Goal: Task Accomplishment & Management: Use online tool/utility

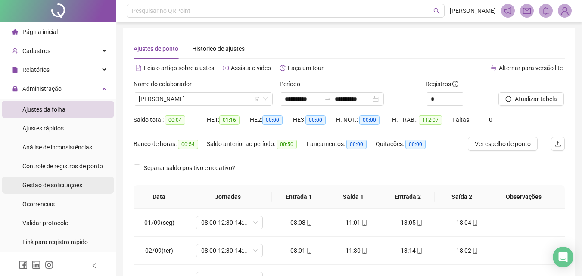
click at [61, 185] on span "Gestão de solicitações" at bounding box center [52, 185] width 60 height 7
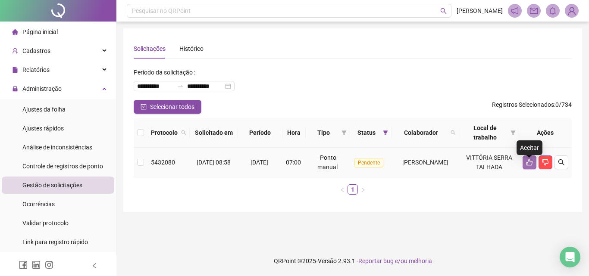
click at [531, 165] on icon "like" at bounding box center [529, 162] width 7 height 7
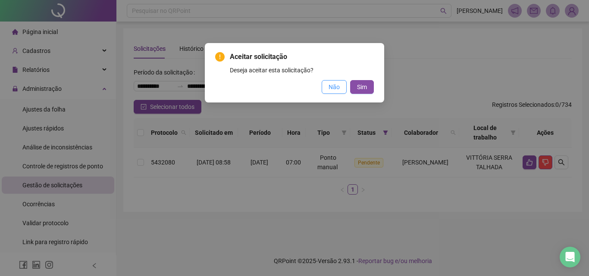
click at [335, 89] on span "Não" at bounding box center [333, 86] width 11 height 9
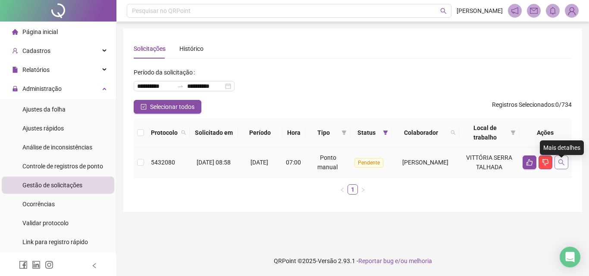
click at [561, 165] on icon "search" at bounding box center [561, 162] width 6 height 6
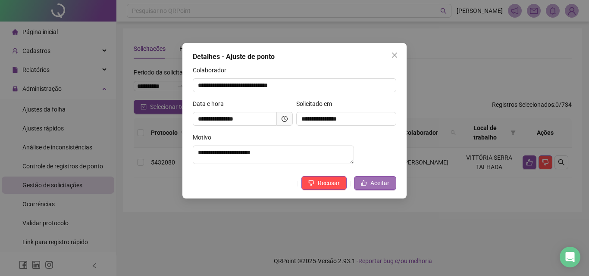
click at [392, 189] on button "Aceitar" at bounding box center [375, 183] width 42 height 14
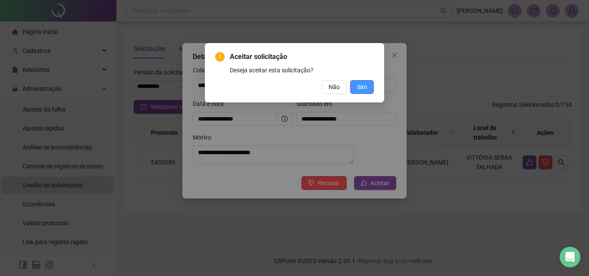
click at [360, 85] on span "Sim" at bounding box center [362, 86] width 10 height 9
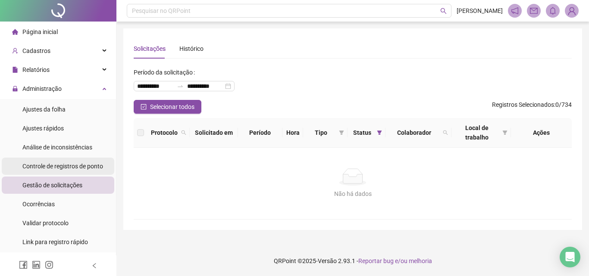
click at [72, 164] on span "Controle de registros de ponto" at bounding box center [62, 166] width 81 height 7
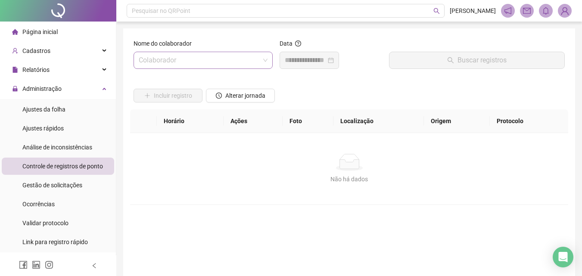
click at [185, 68] on input "search" at bounding box center [199, 60] width 121 height 16
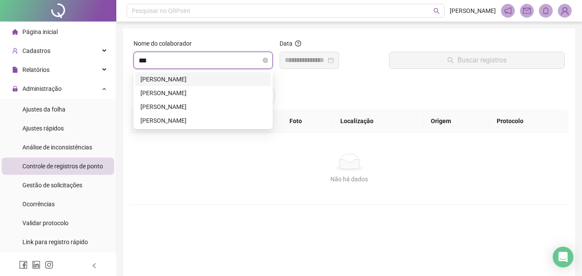
type input "****"
click at [190, 125] on div "[PERSON_NAME]" at bounding box center [203, 121] width 136 height 14
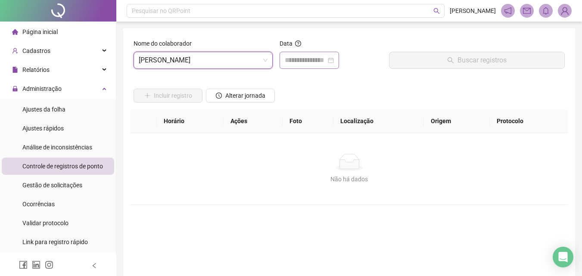
click at [299, 54] on div at bounding box center [309, 60] width 59 height 17
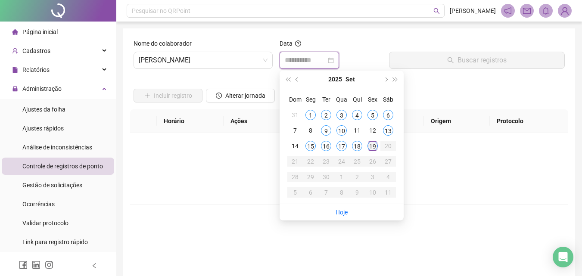
type input "**********"
click at [376, 144] on div "19" at bounding box center [373, 146] width 10 height 10
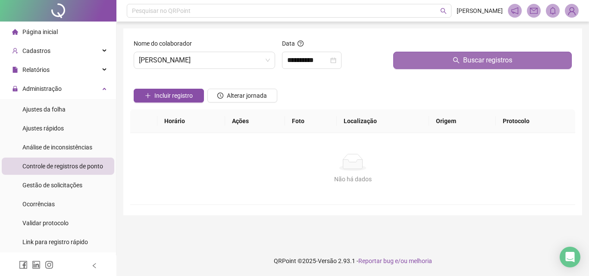
click at [418, 63] on button "Buscar registros" at bounding box center [482, 60] width 178 height 17
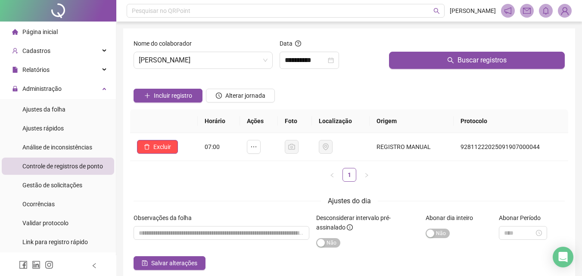
click at [62, 28] on li "Página inicial" at bounding box center [58, 31] width 112 height 17
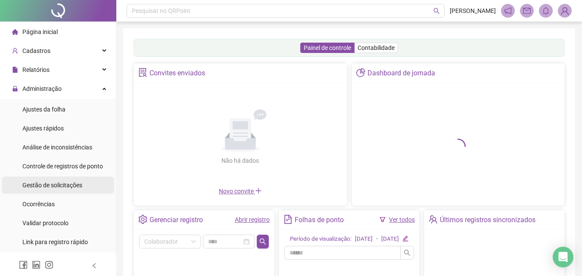
click at [63, 179] on div "Gestão de solicitações" at bounding box center [52, 185] width 60 height 17
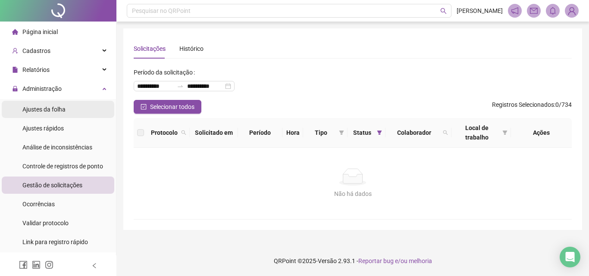
click at [77, 103] on li "Ajustes da folha" at bounding box center [58, 109] width 112 height 17
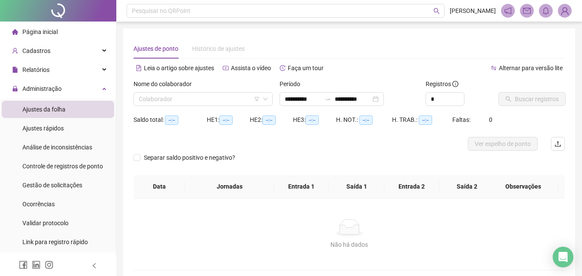
type input "**********"
click at [170, 95] on input "search" at bounding box center [199, 99] width 121 height 13
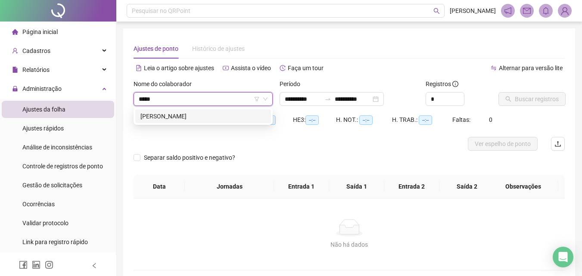
type input "******"
click at [174, 111] on div "[PERSON_NAME]" at bounding box center [203, 116] width 136 height 14
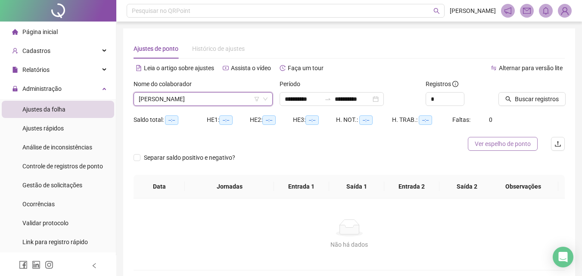
click at [484, 140] on span "Ver espelho de ponto" at bounding box center [503, 143] width 56 height 9
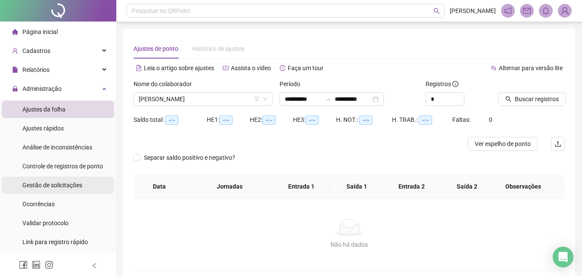
click at [66, 182] on span "Gestão de solicitações" at bounding box center [52, 185] width 60 height 7
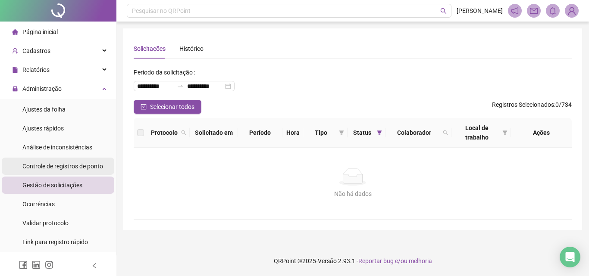
click at [68, 163] on span "Controle de registros de ponto" at bounding box center [62, 166] width 81 height 7
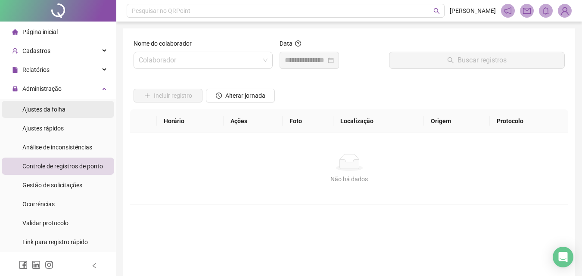
click at [68, 111] on li "Ajustes da folha" at bounding box center [58, 109] width 112 height 17
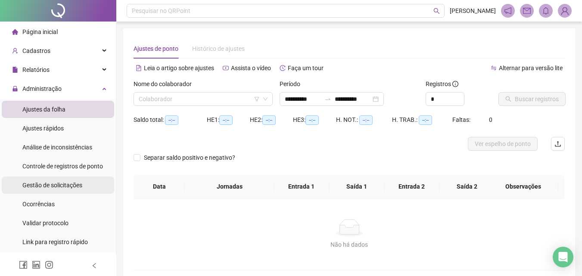
click at [61, 184] on span "Gestão de solicitações" at bounding box center [52, 185] width 60 height 7
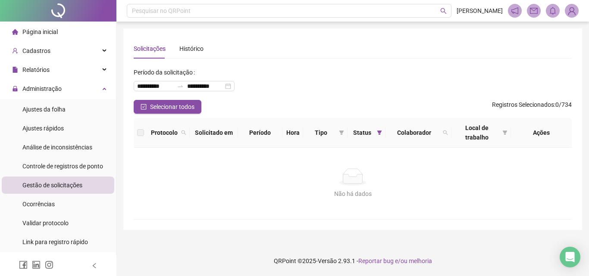
click at [56, 173] on div "Controle de registros de ponto" at bounding box center [62, 166] width 81 height 17
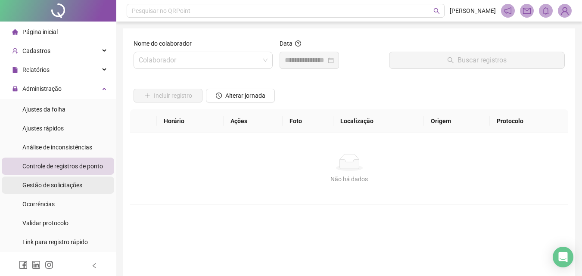
click at [57, 180] on div "Gestão de solicitações" at bounding box center [52, 185] width 60 height 17
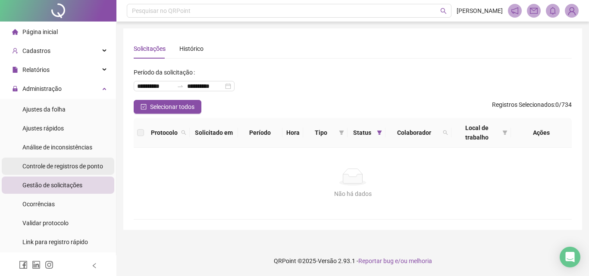
click at [56, 165] on span "Controle de registros de ponto" at bounding box center [62, 166] width 81 height 7
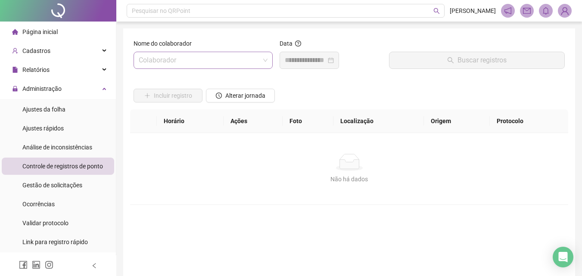
click at [211, 60] on input "search" at bounding box center [199, 60] width 121 height 16
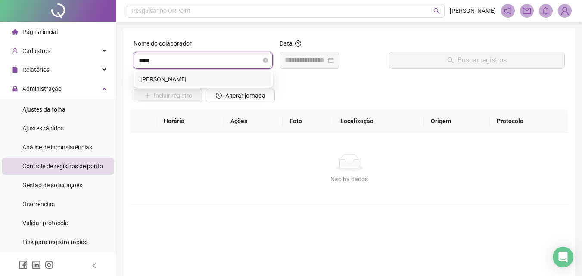
type input "*****"
click at [209, 78] on div "[PERSON_NAME]" at bounding box center [202, 79] width 125 height 9
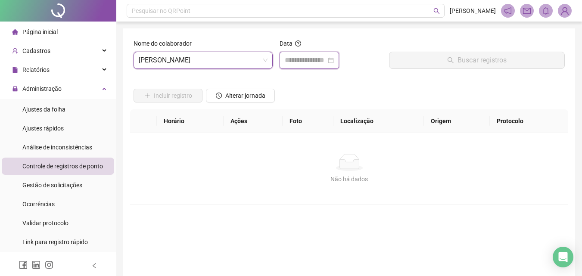
click at [311, 61] on input at bounding box center [305, 60] width 41 height 10
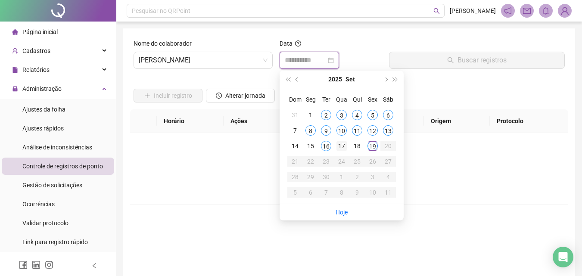
type input "**********"
click at [374, 150] on div "19" at bounding box center [373, 146] width 10 height 10
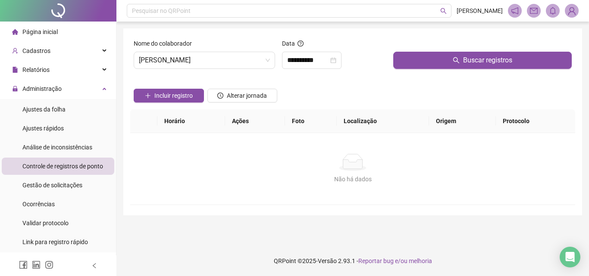
click at [412, 70] on div "Buscar registros" at bounding box center [482, 57] width 185 height 37
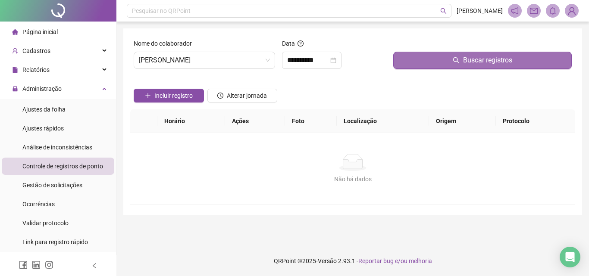
click at [419, 62] on button "Buscar registros" at bounding box center [482, 60] width 178 height 17
